Goal: Information Seeking & Learning: Learn about a topic

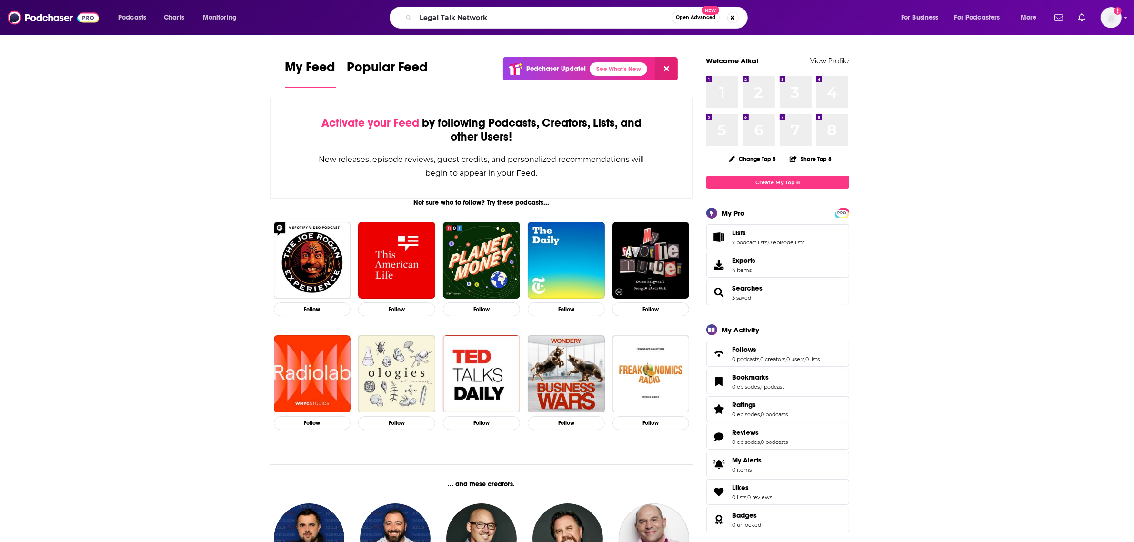
type input "Legal Talk Network"
click at [689, 18] on span "Open Advanced" at bounding box center [696, 17] width 40 height 5
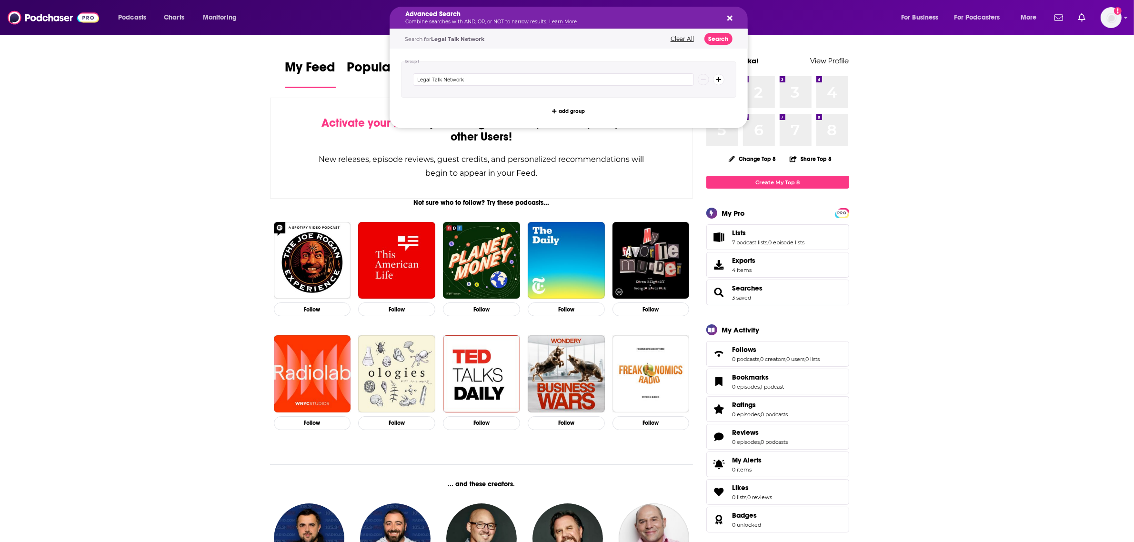
click at [737, 16] on div "Advanced Search Combine searches with AND, OR, or NOT to narrow results. Learn …" at bounding box center [569, 18] width 358 height 22
click at [732, 17] on icon "Search podcasts, credits, & more..." at bounding box center [730, 18] width 5 height 5
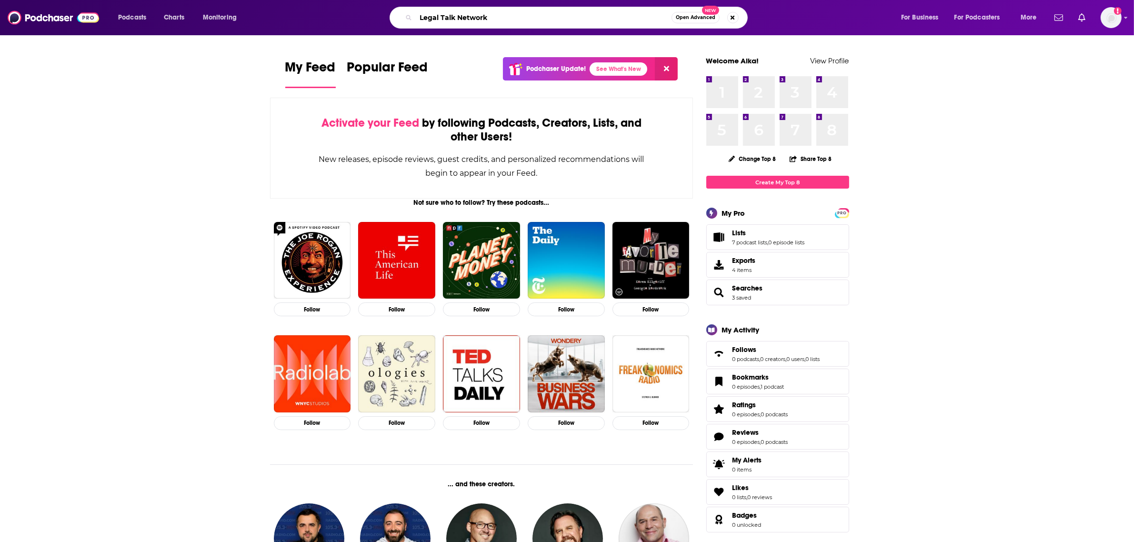
click at [567, 13] on input "Legal Talk Network" at bounding box center [544, 17] width 256 height 15
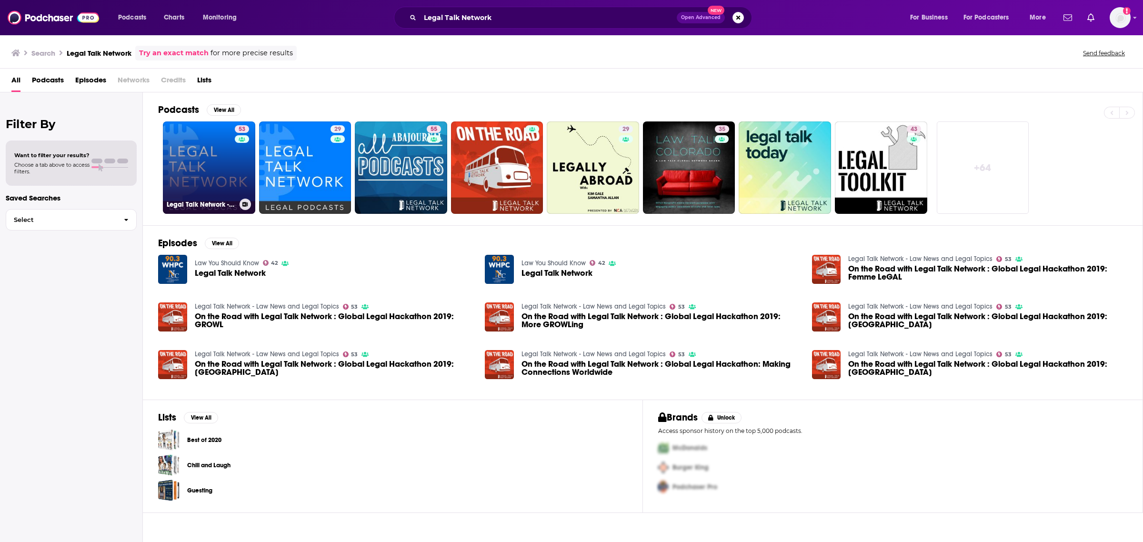
click at [253, 177] on link "53 Legal Talk Network - Law News and Legal Topics" at bounding box center [209, 167] width 92 height 92
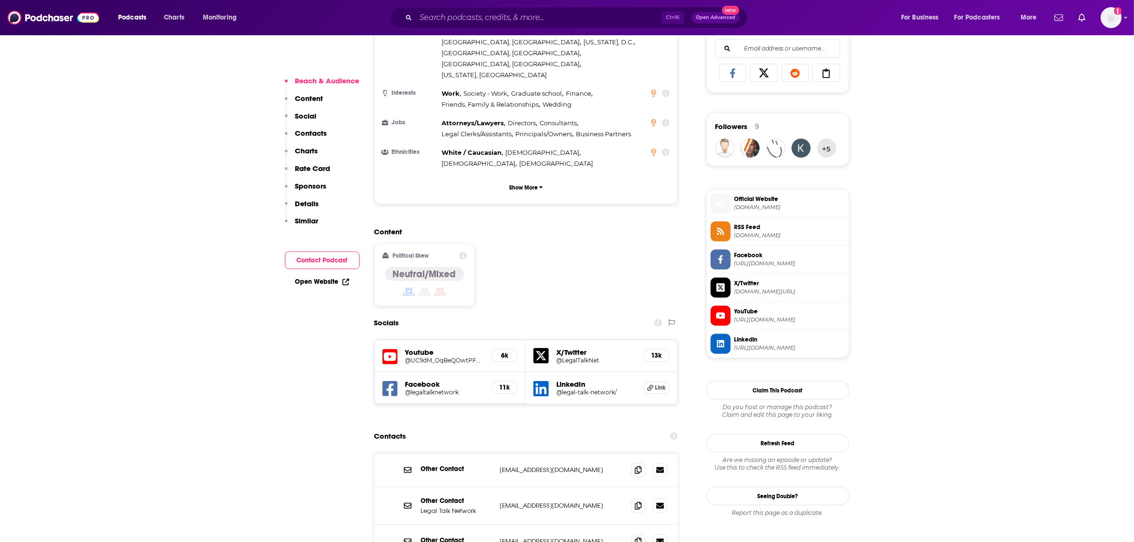
scroll to position [701, 0]
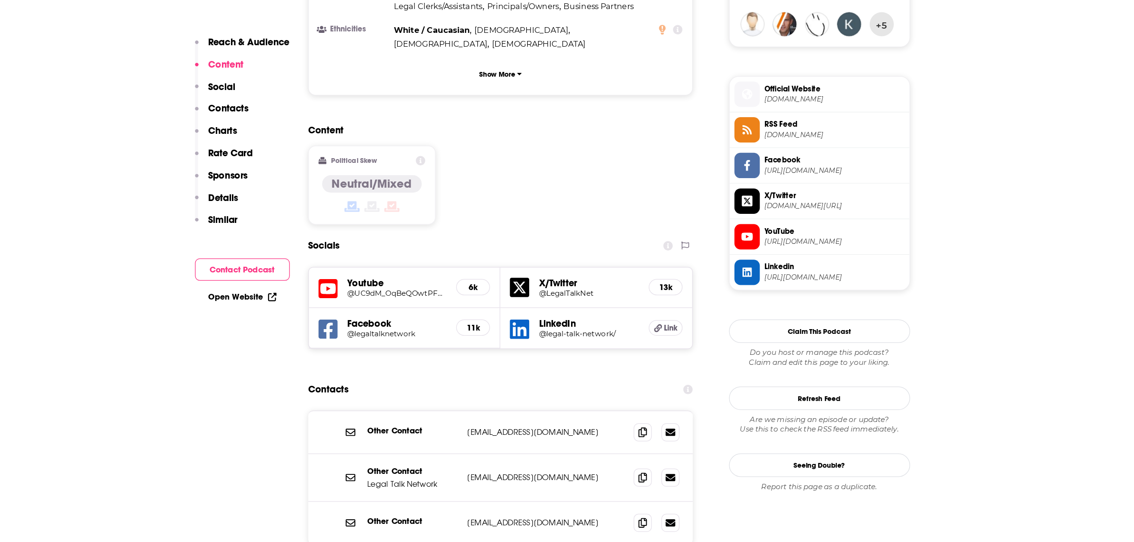
click at [580, 496] on button "That's all there is!" at bounding box center [526, 509] width 143 height 26
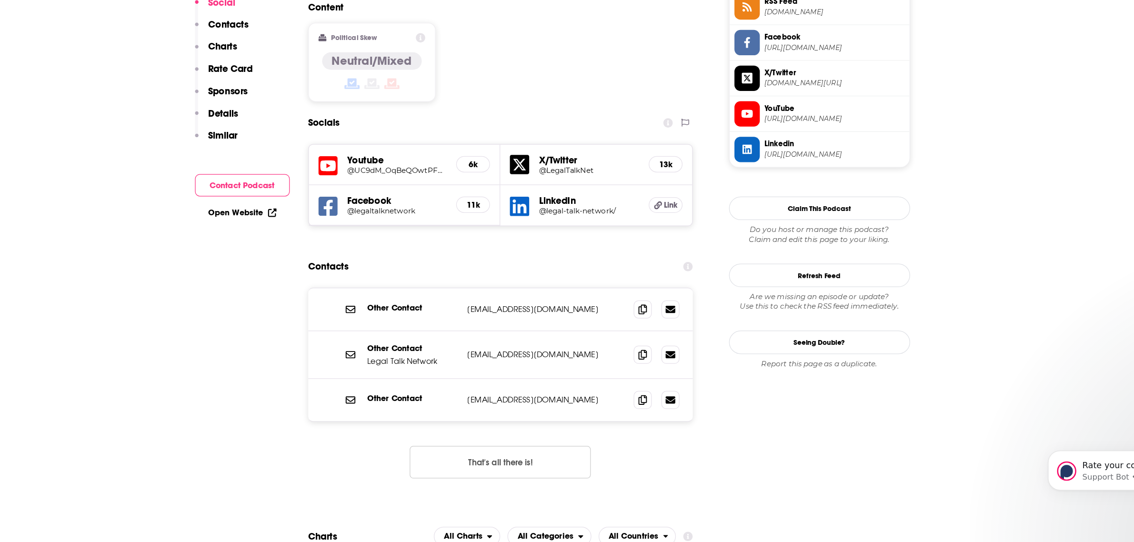
scroll to position [731, 0]
click at [639, 390] on icon at bounding box center [638, 394] width 7 height 8
